Goal: Information Seeking & Learning: Check status

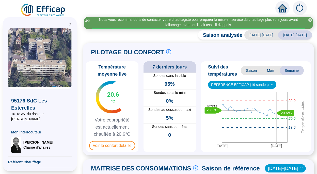
click at [239, 85] on span "REFERENCE EFFICAP (19 sondes)" at bounding box center [242, 85] width 62 height 8
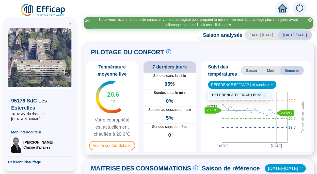
click at [233, 94] on div "REFERENCE EFFICAP (19 sondes)" at bounding box center [238, 94] width 53 height 5
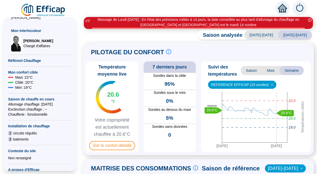
click at [223, 71] on span "Suivi des températures" at bounding box center [224, 70] width 33 height 14
click at [102, 149] on span "Voir le confort détaillé" at bounding box center [112, 145] width 46 height 9
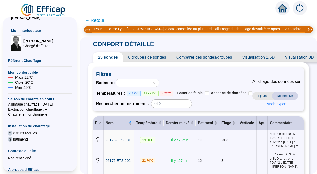
click at [93, 20] on span "← Retour" at bounding box center [95, 20] width 20 height 7
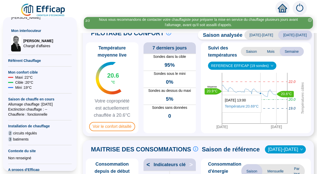
scroll to position [25, 0]
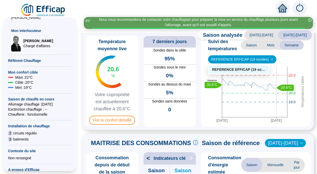
click at [248, 59] on span "REFERENCE EFFICAP (19 sondes)" at bounding box center [242, 60] width 62 height 8
click at [245, 72] on div "REFERENCE EFFICAP (19 sondes)" at bounding box center [238, 70] width 59 height 8
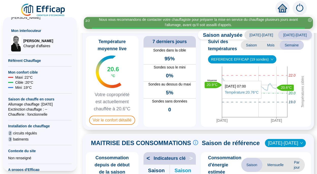
click at [258, 101] on icon "[DATE] [DATE] Températures cibles 20.0 22.0 19.0 20.6°C 20.9°C Moyenne" at bounding box center [254, 96] width 102 height 58
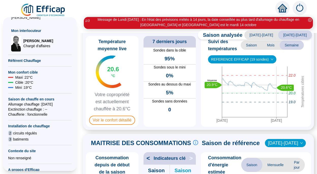
click at [286, 42] on span "Semaine" at bounding box center [292, 45] width 24 height 9
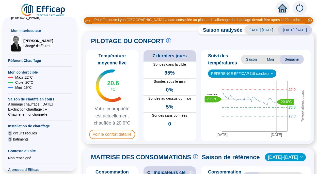
scroll to position [0, 0]
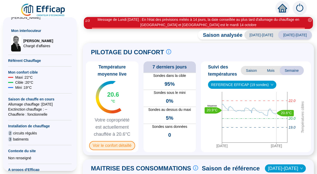
click at [116, 147] on span "Voir le confort détaillé" at bounding box center [112, 145] width 46 height 9
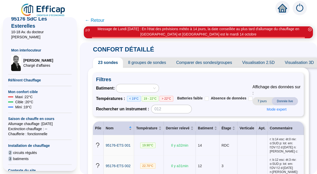
scroll to position [76, 0]
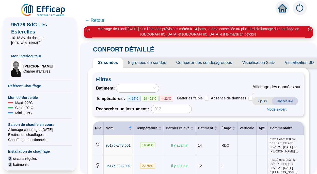
click at [280, 11] on icon "home" at bounding box center [282, 8] width 9 height 7
